Goal: Information Seeking & Learning: Check status

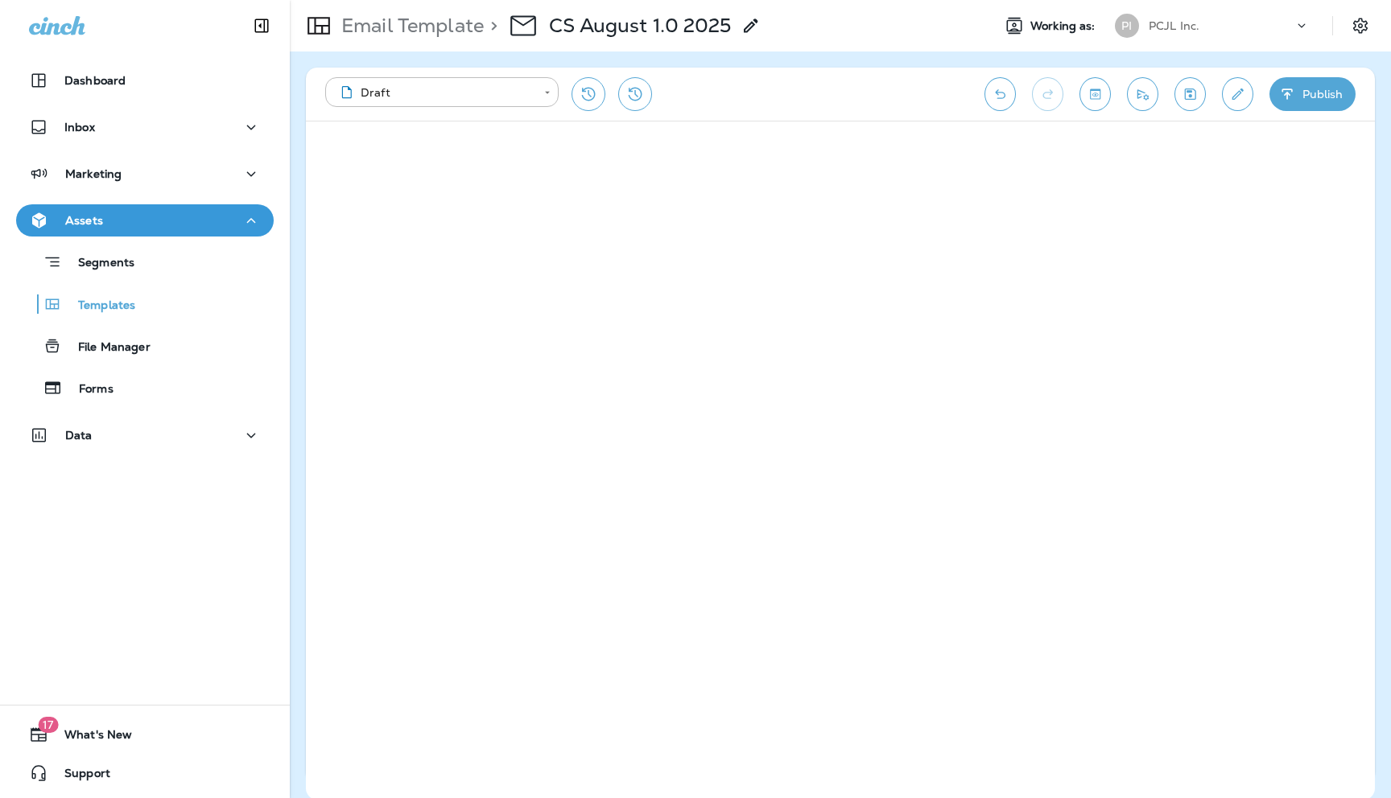
click at [1305, 25] on icon at bounding box center [1301, 26] width 16 height 16
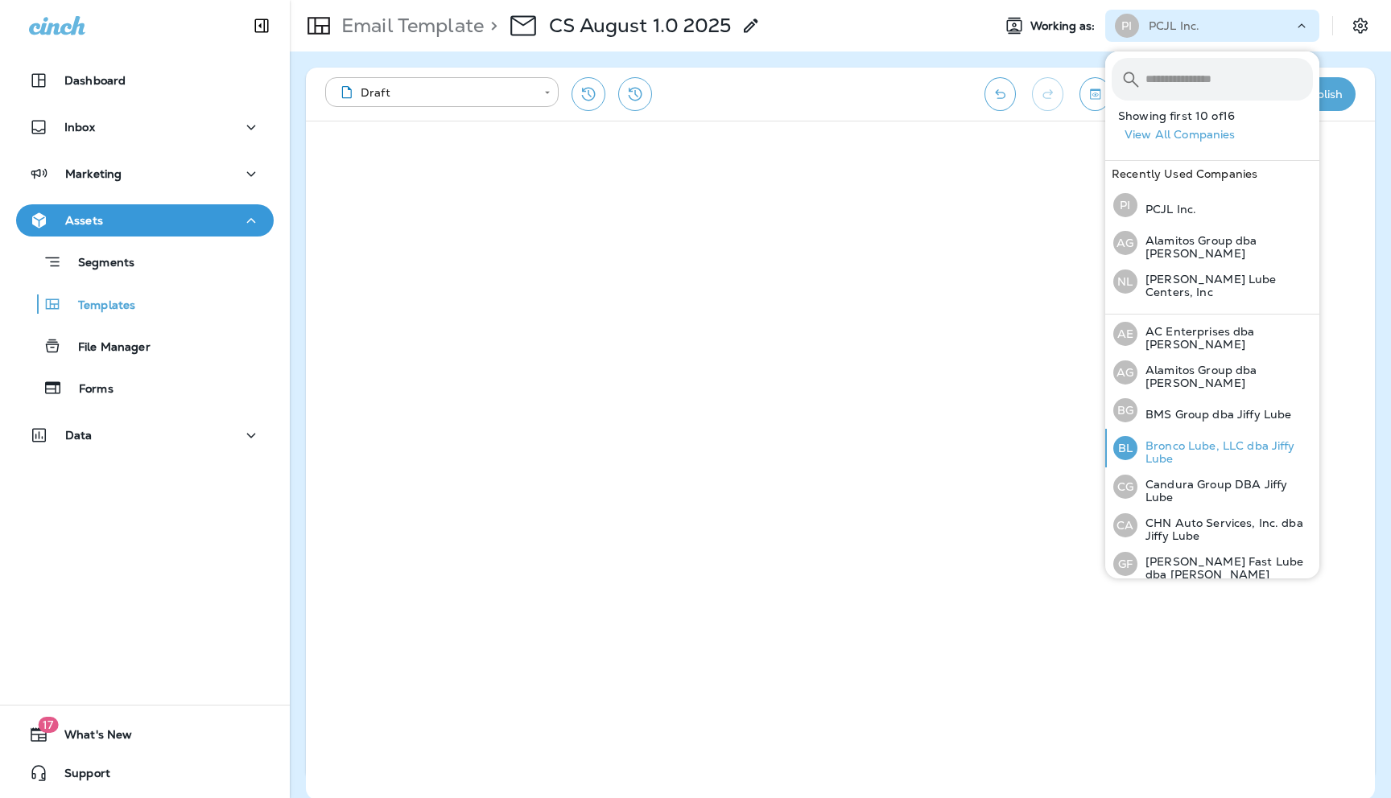
click at [1168, 443] on p "Bronco Lube, LLC dba Jiffy Lube" at bounding box center [1224, 452] width 175 height 26
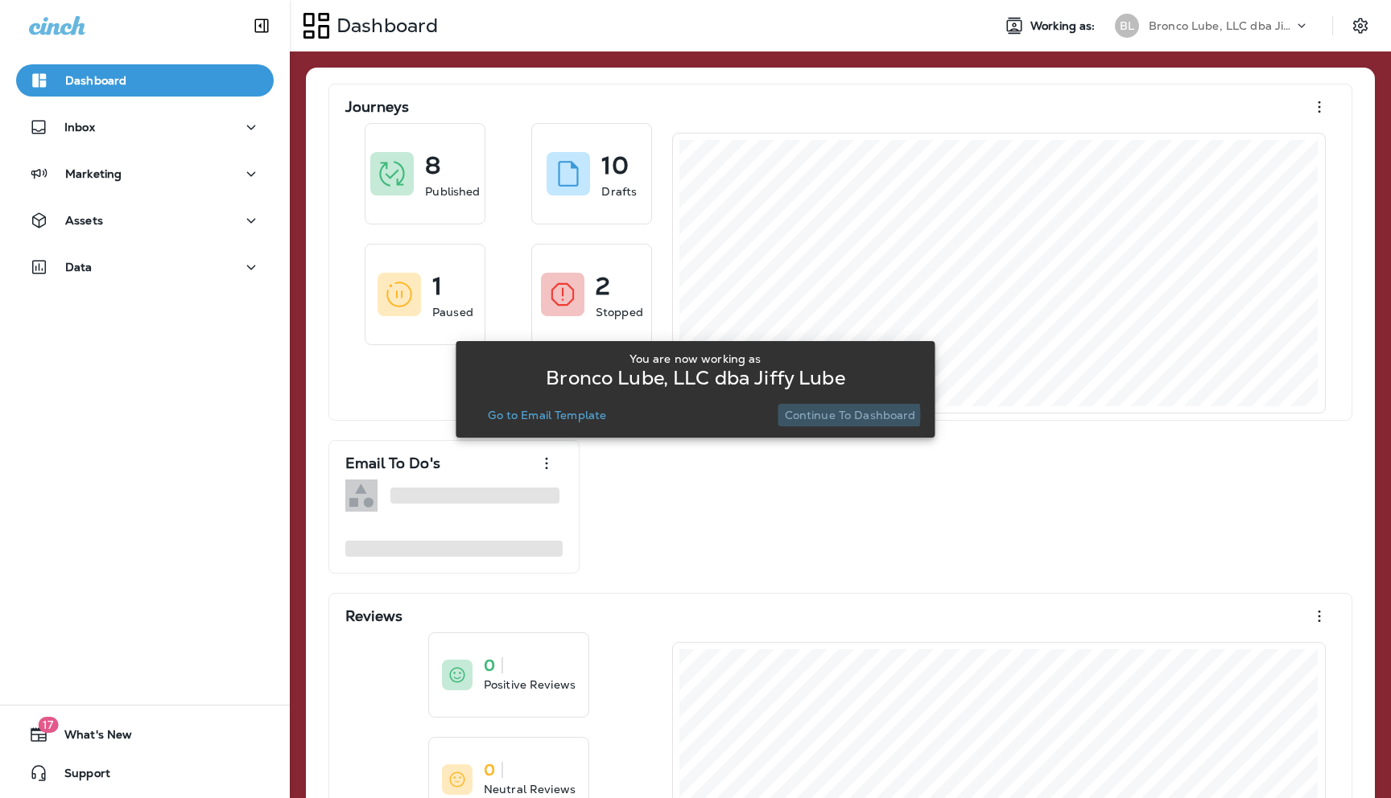
click at [838, 415] on p "Continue to Dashboard" at bounding box center [850, 415] width 131 height 13
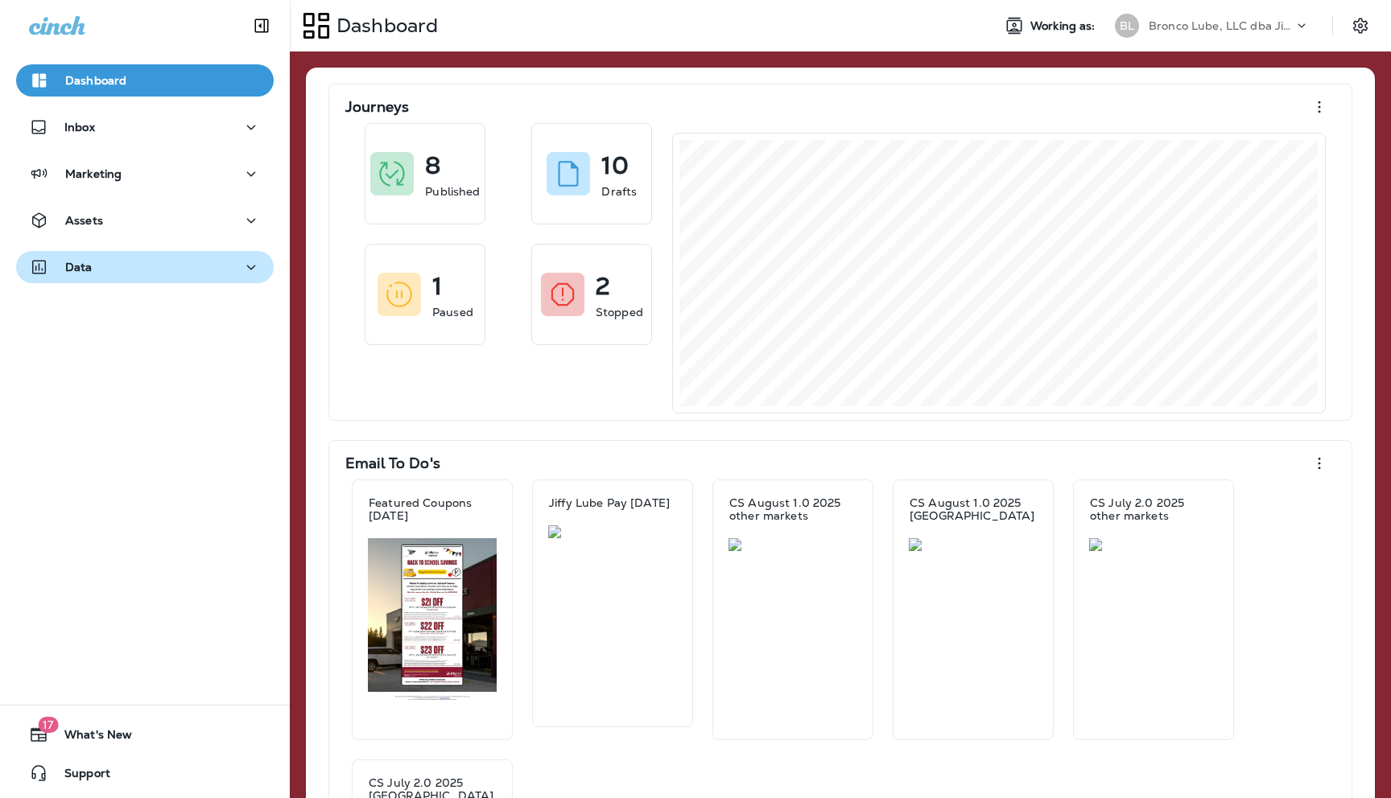
click at [230, 267] on div "Data" at bounding box center [145, 268] width 232 height 20
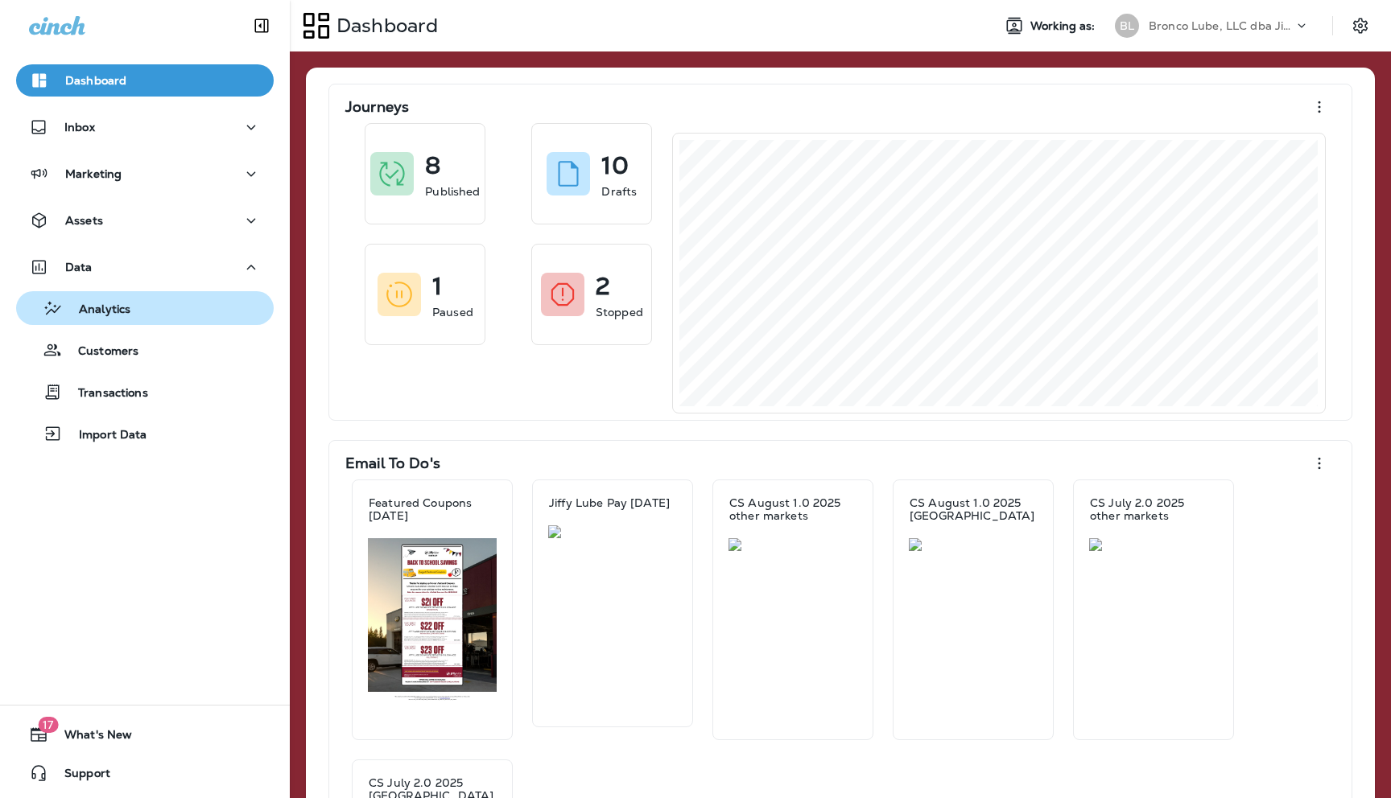
click at [113, 310] on p "Analytics" at bounding box center [97, 310] width 68 height 15
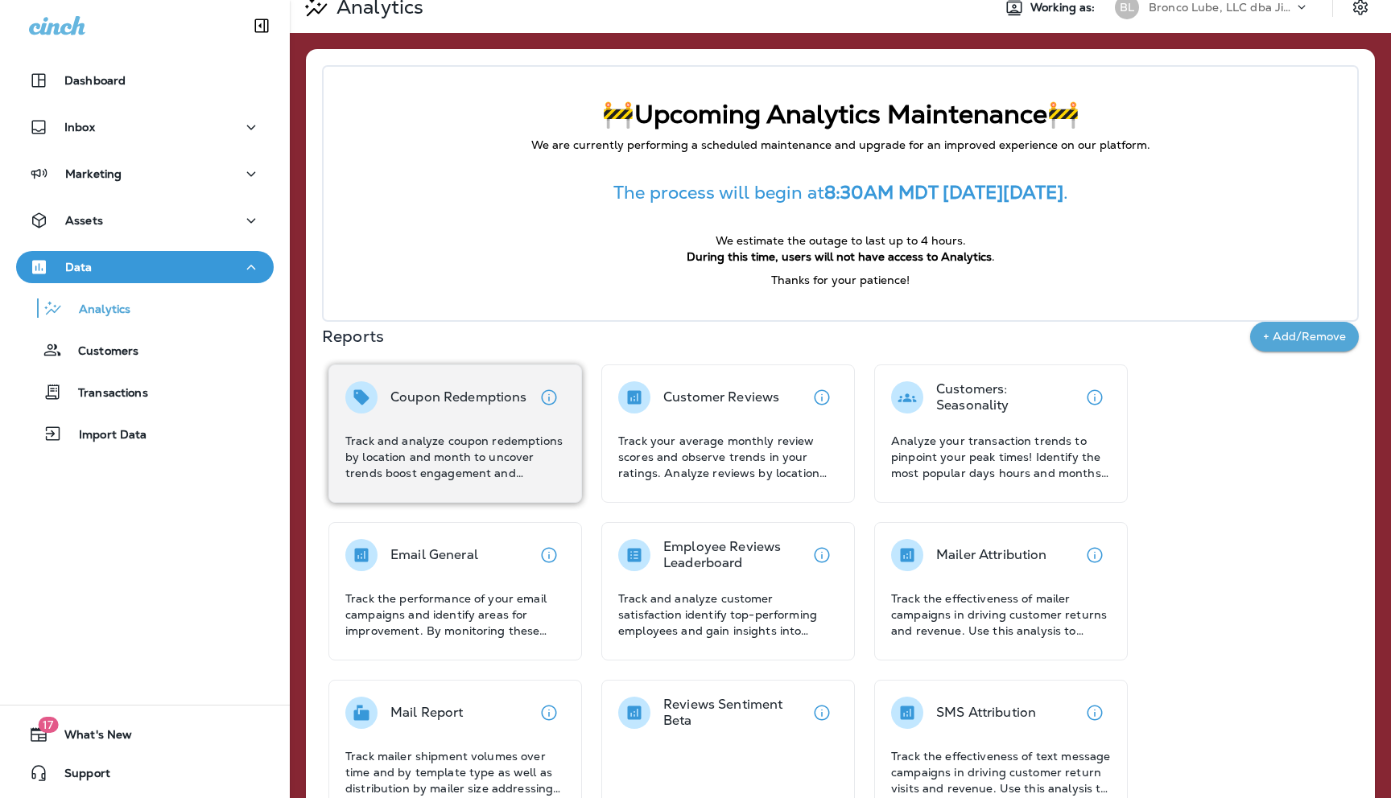
scroll to position [41, 0]
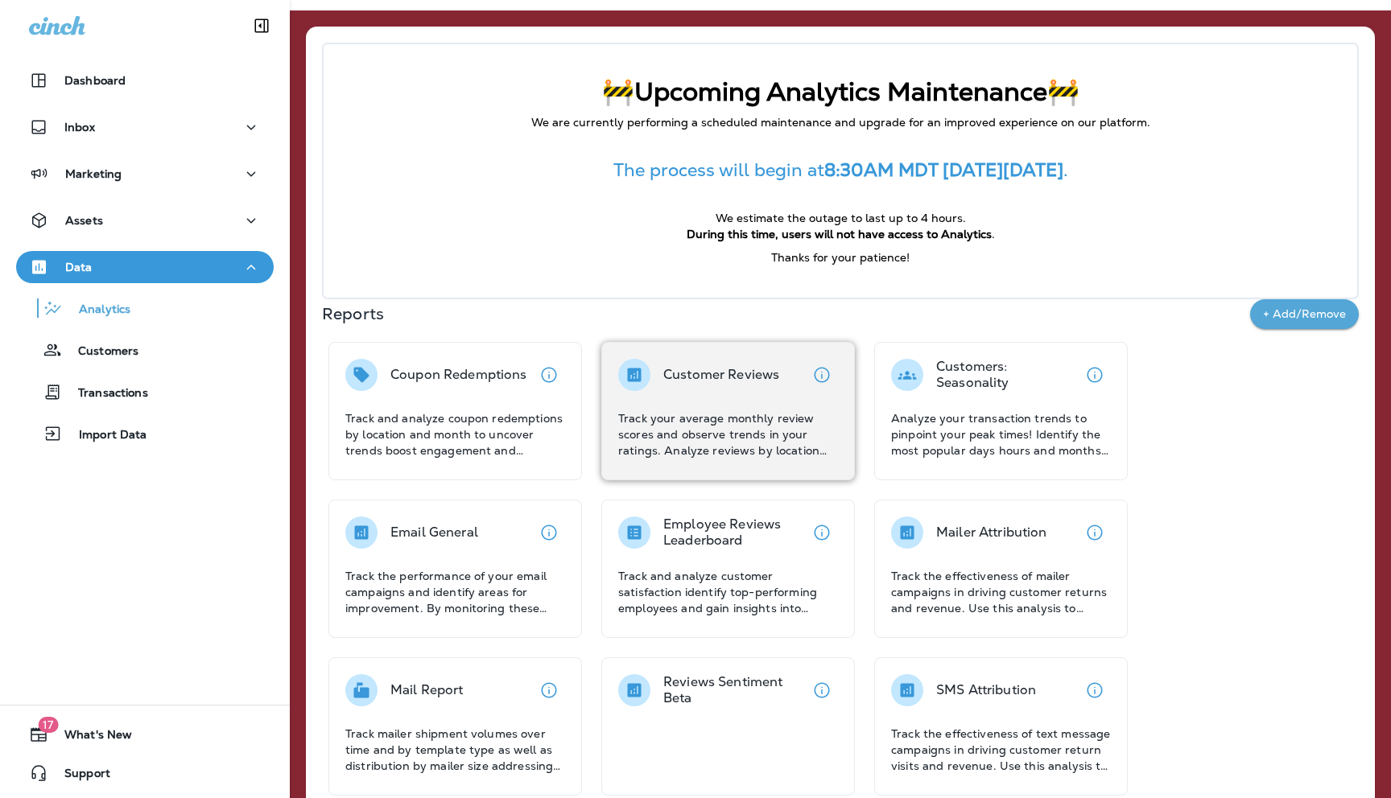
click at [725, 402] on div "Customer Reviews Track your average monthly review scores and observe trends in…" at bounding box center [728, 409] width 220 height 100
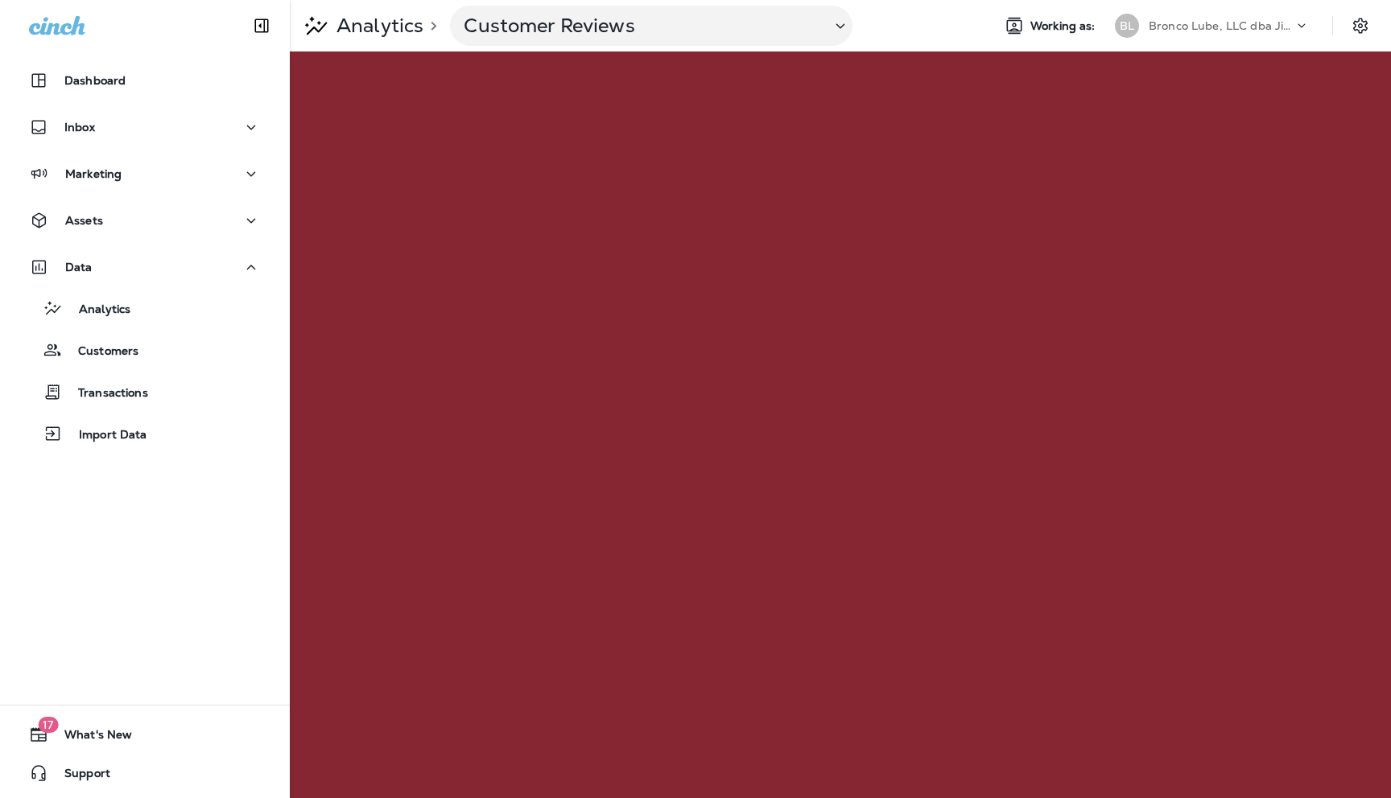
click at [1298, 23] on icon at bounding box center [1301, 26] width 16 height 16
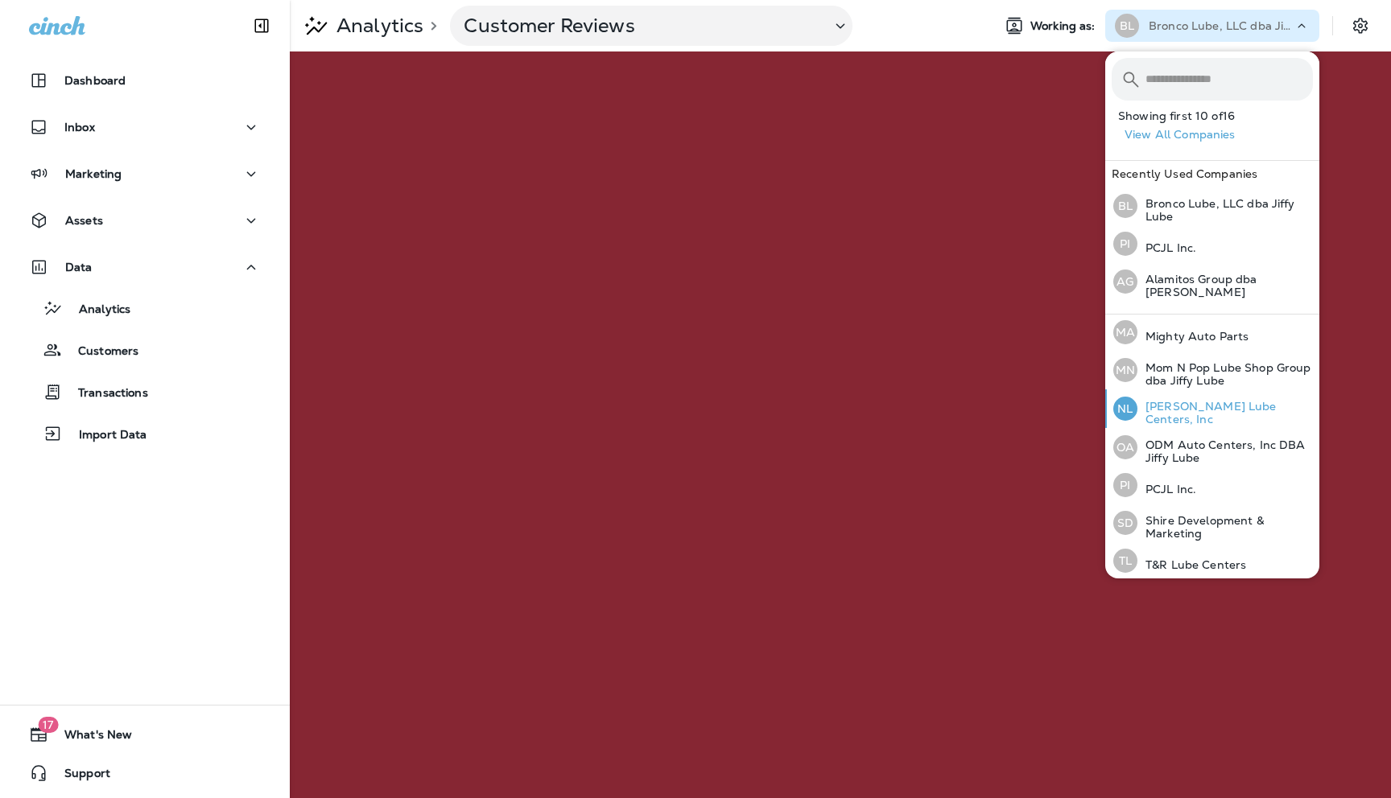
scroll to position [346, 0]
click at [1171, 406] on p "[PERSON_NAME] Lube Centers, Inc" at bounding box center [1224, 412] width 175 height 26
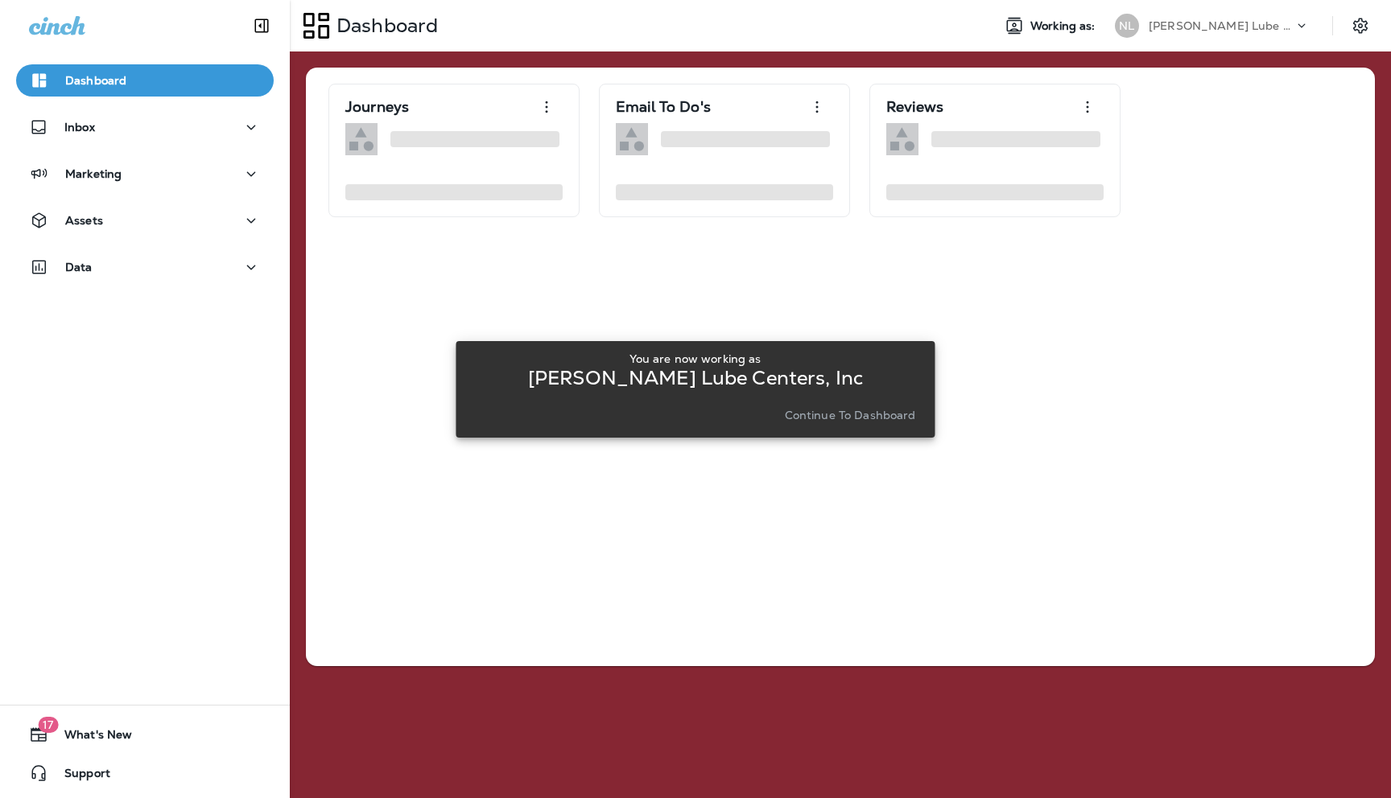
click at [869, 414] on p "Continue to Dashboard" at bounding box center [850, 415] width 131 height 13
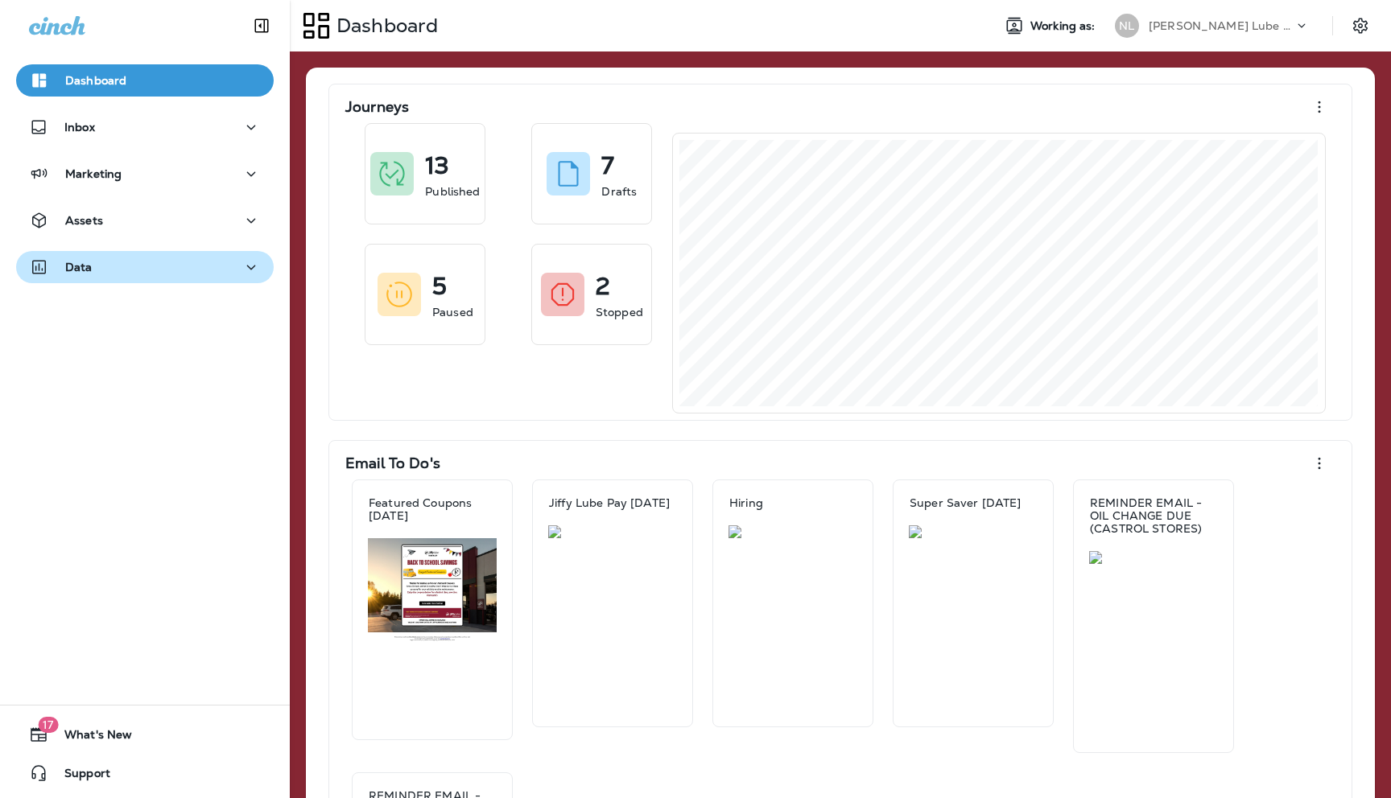
click at [196, 270] on div "Data" at bounding box center [145, 268] width 232 height 20
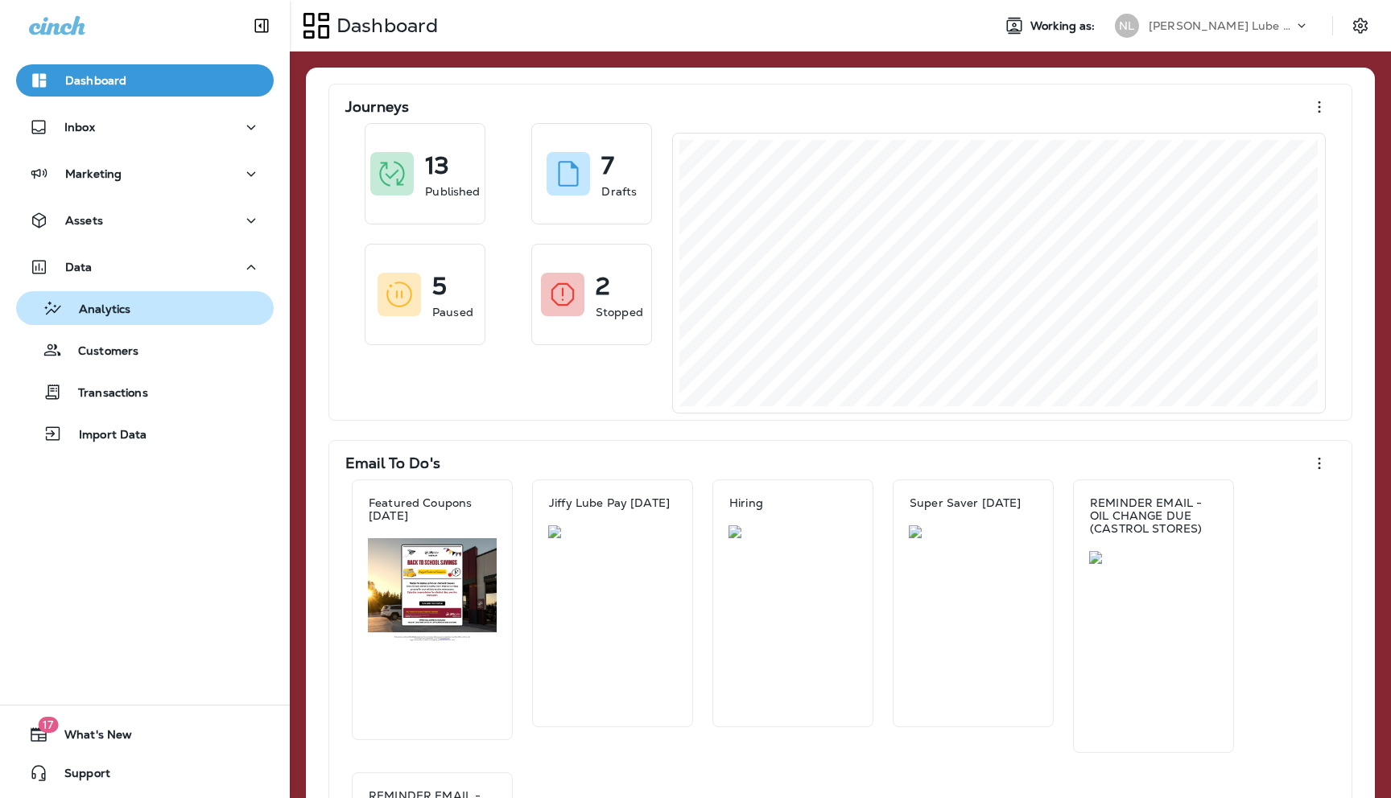
click at [130, 314] on div "Analytics" at bounding box center [145, 308] width 245 height 24
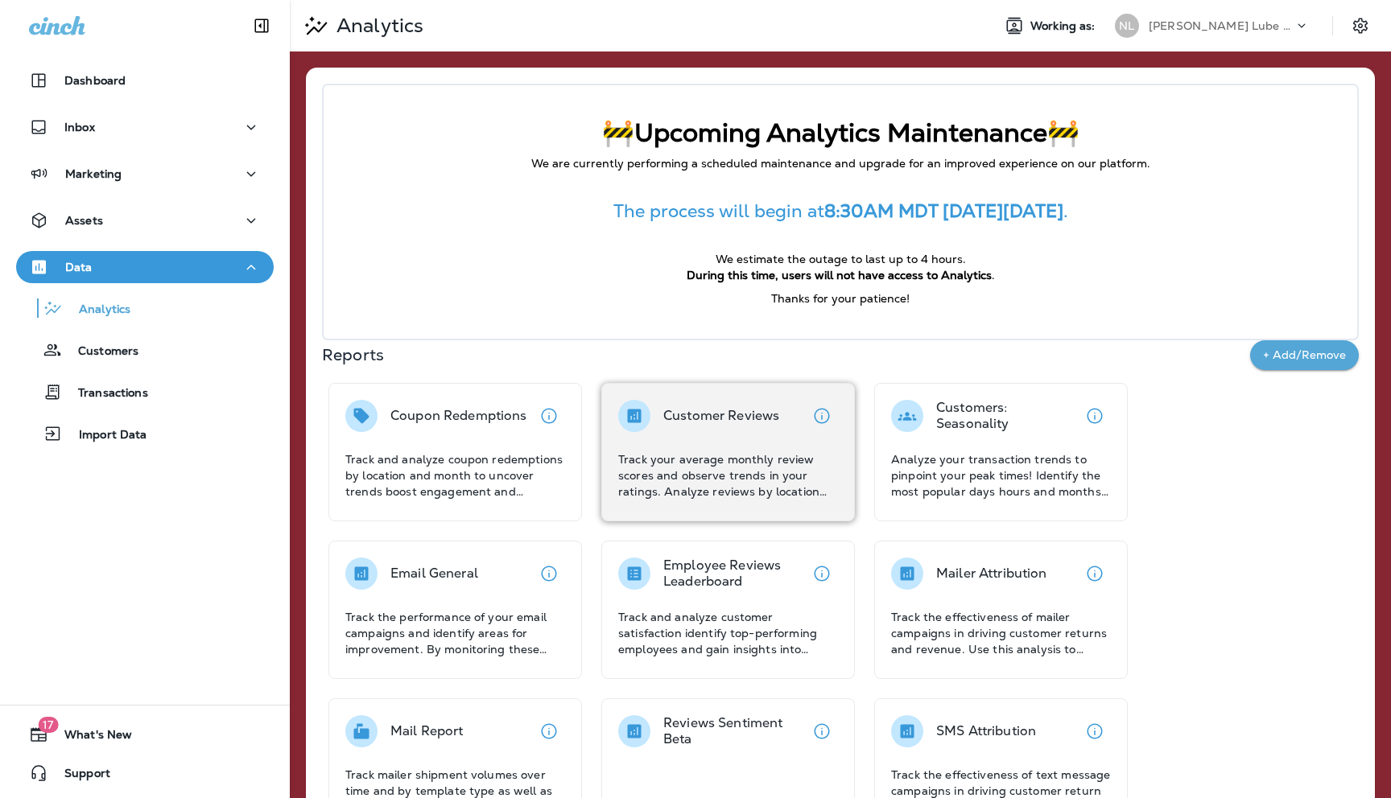
click at [690, 446] on div "Customer Reviews Track your average monthly review scores and observe trends in…" at bounding box center [728, 450] width 220 height 100
